Goal: Task Accomplishment & Management: Manage account settings

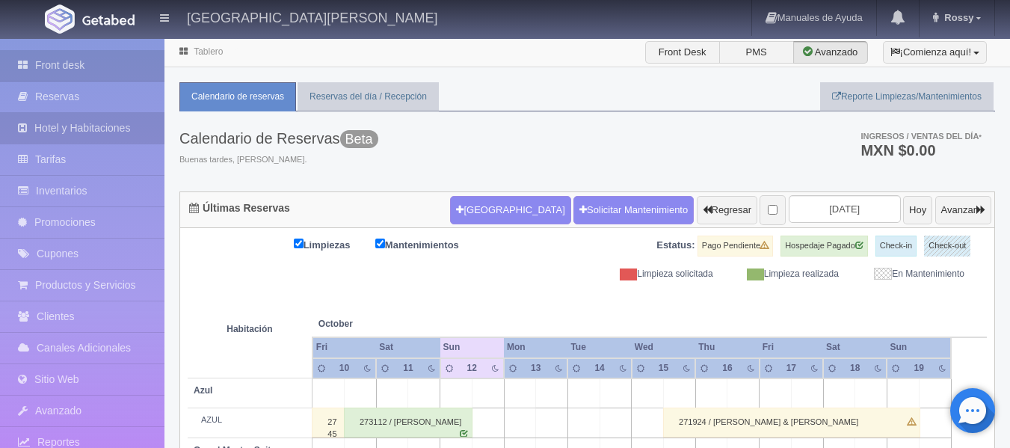
click at [103, 132] on link "Hotel y Habitaciones" at bounding box center [82, 128] width 164 height 31
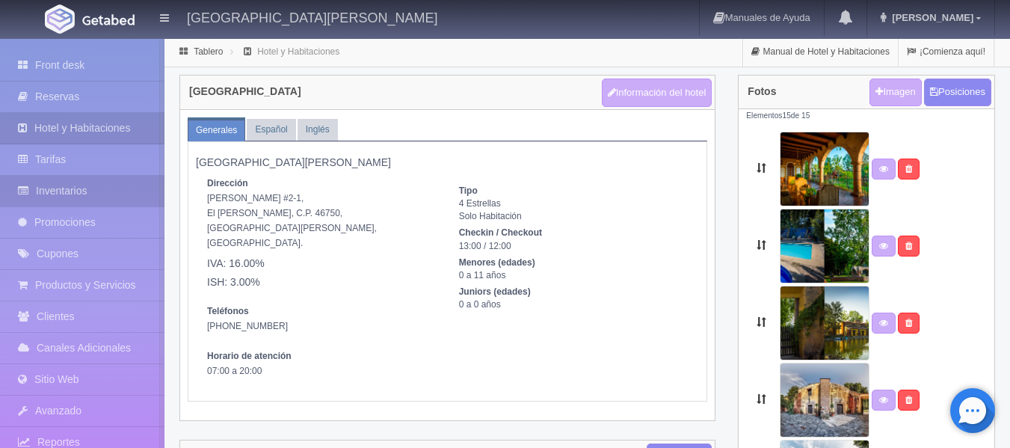
click at [78, 185] on link "Inventarios" at bounding box center [82, 191] width 164 height 31
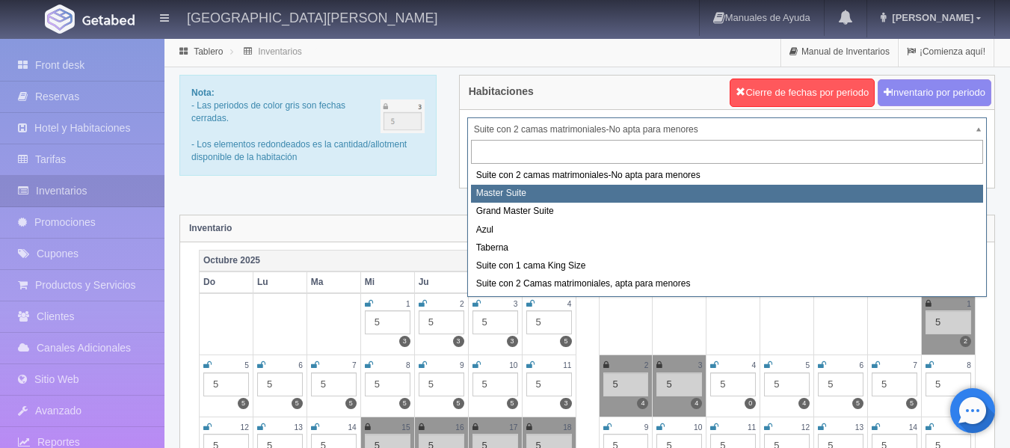
select select "1894"
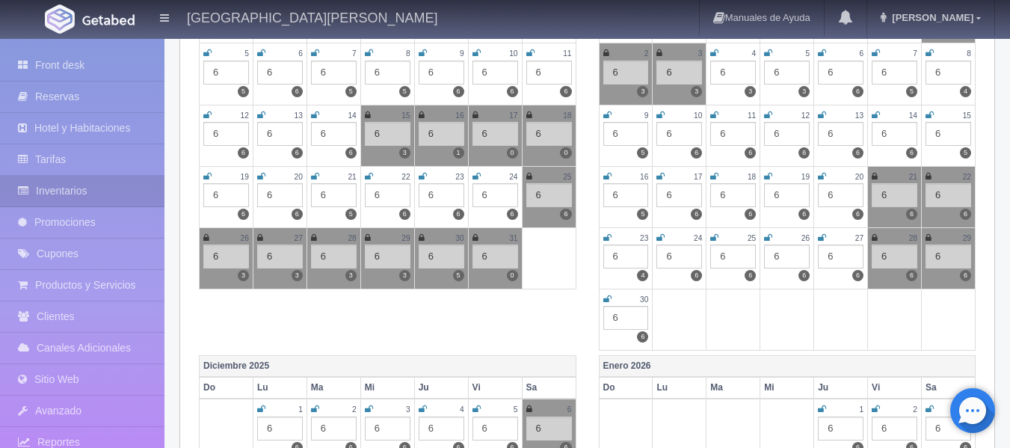
scroll to position [316, 0]
